Goal: Transaction & Acquisition: Purchase product/service

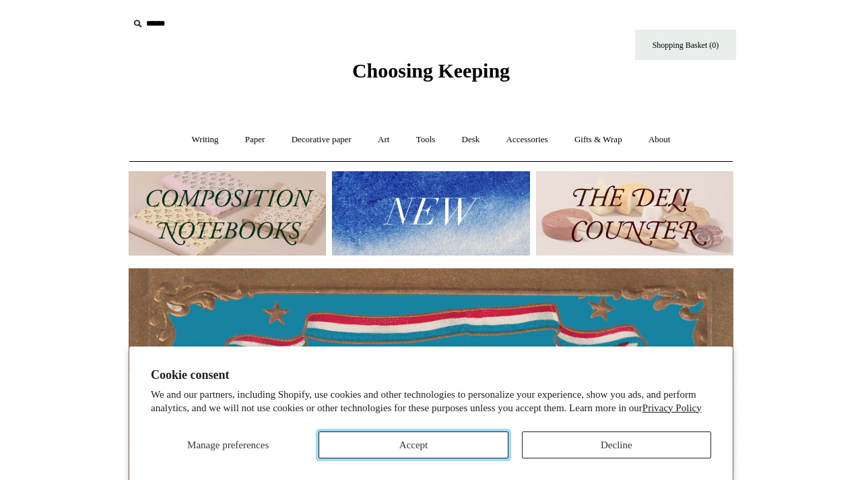
click at [373, 453] on button "Accept" at bounding box center [413, 444] width 189 height 27
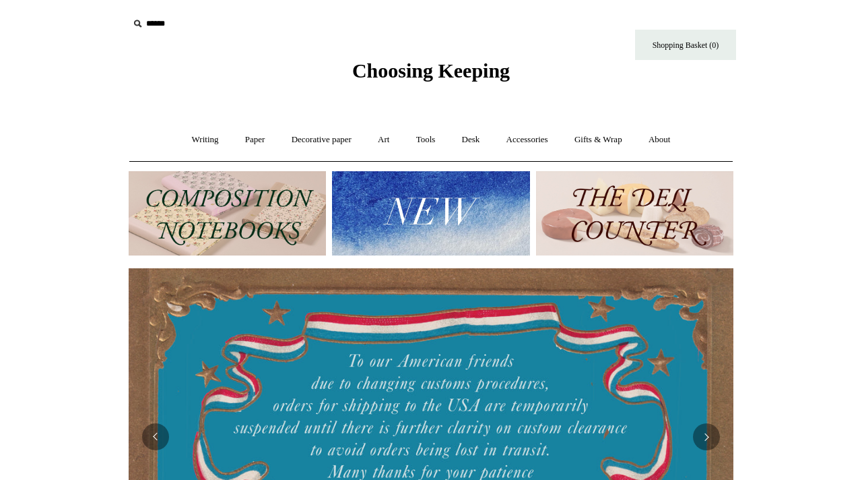
click at [415, 228] on img at bounding box center [430, 213] width 197 height 84
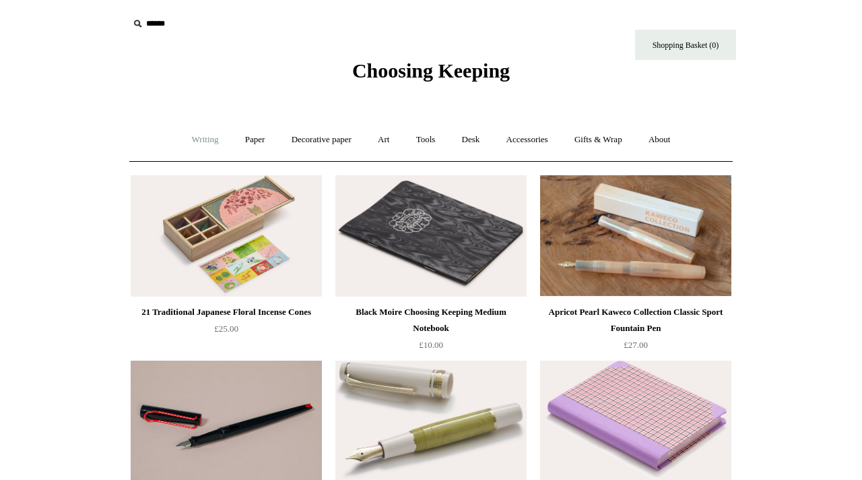
click at [201, 143] on link "Writing +" at bounding box center [205, 140] width 51 height 36
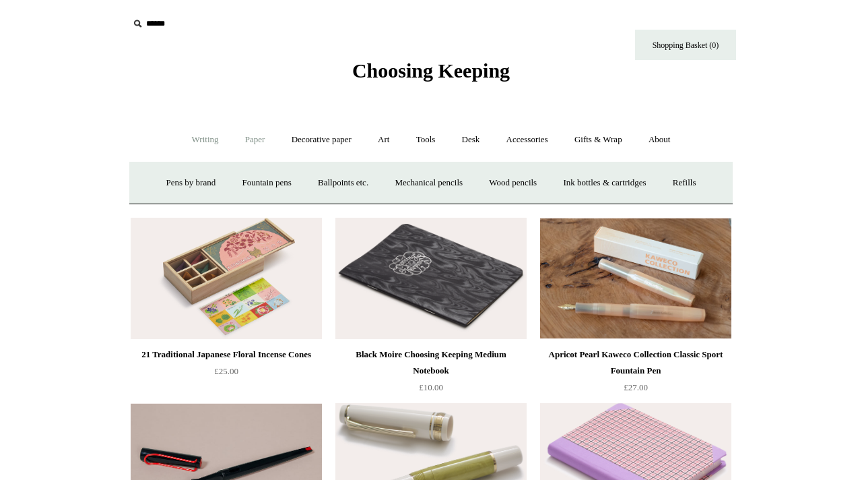
click at [239, 139] on link "Paper +" at bounding box center [255, 140] width 44 height 36
click at [246, 179] on link "Notebooks +" at bounding box center [243, 183] width 62 height 36
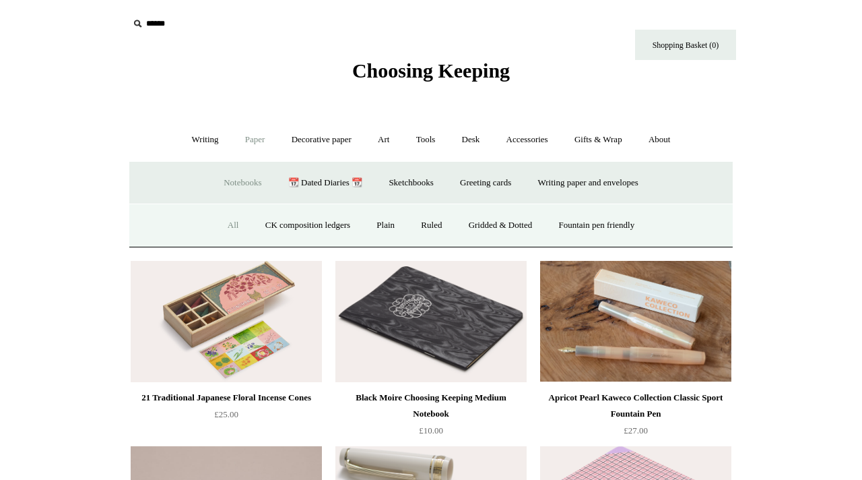
click at [230, 228] on link "All" at bounding box center [234, 226] width 36 height 36
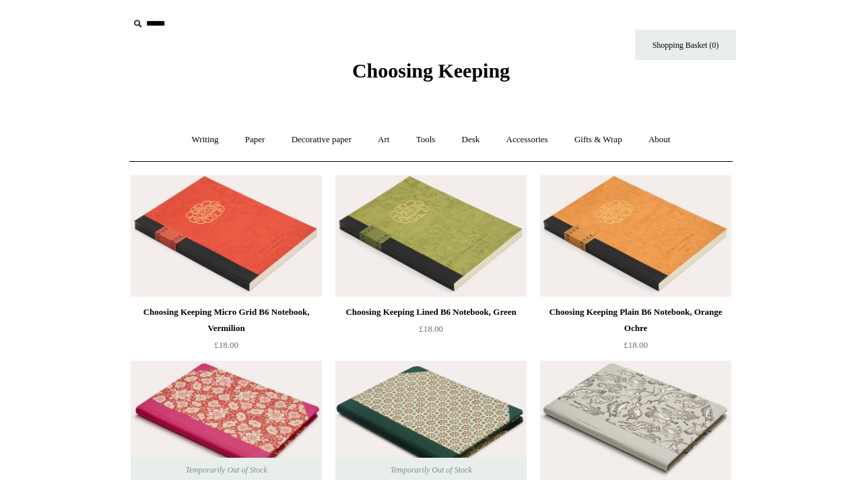
click at [451, 226] on img at bounding box center [431, 235] width 191 height 121
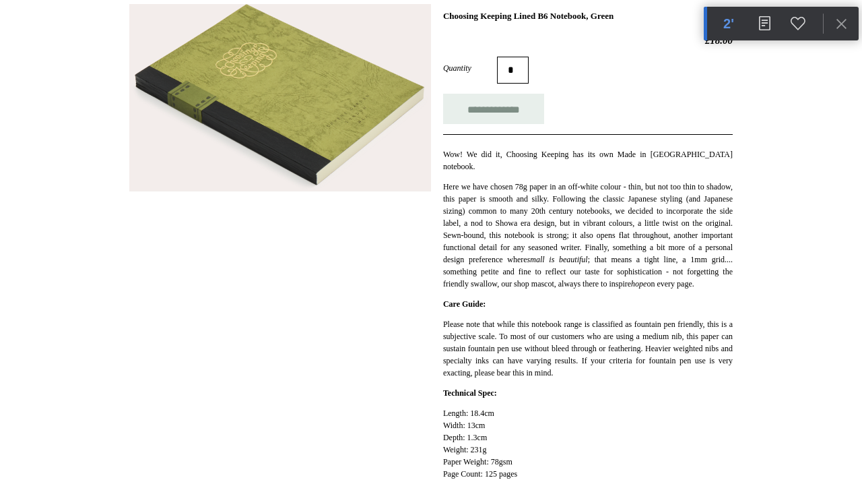
scroll to position [160, 0]
